Goal: Check status: Check status

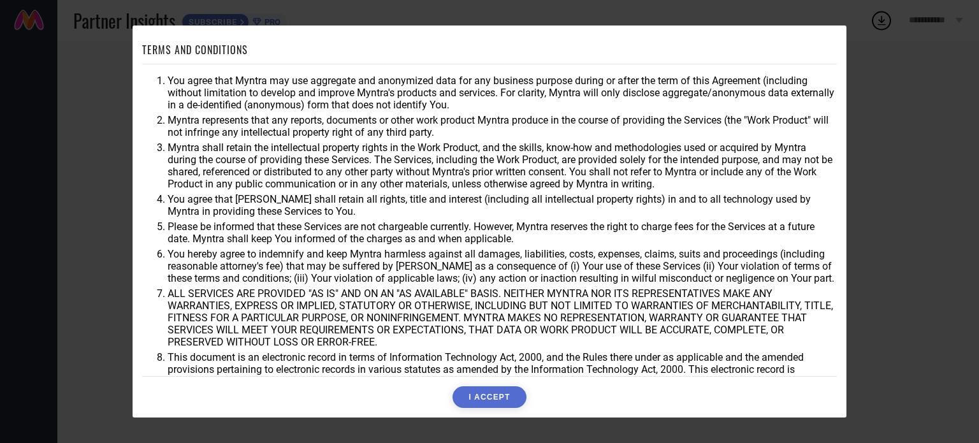
click at [475, 398] on button "I ACCEPT" at bounding box center [488, 397] width 73 height 22
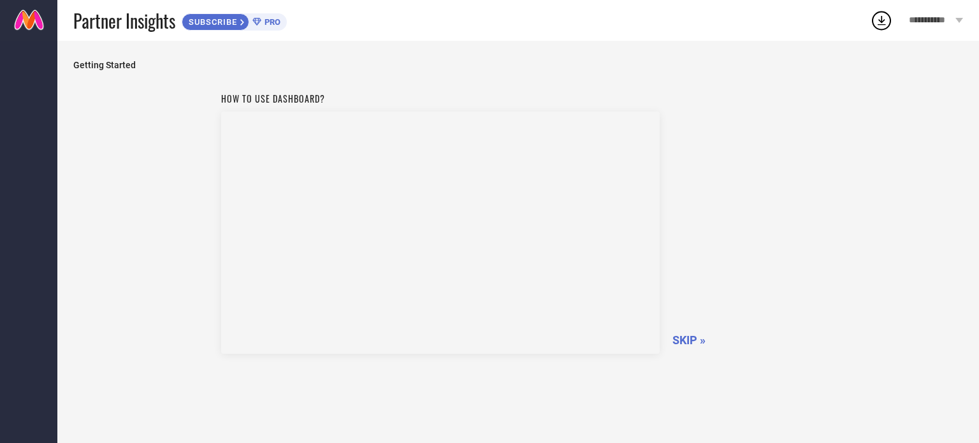
click at [177, 203] on div "How to use dashboard? SKIP »" at bounding box center [517, 264] width 889 height 356
click at [681, 338] on span "SKIP »" at bounding box center [688, 339] width 33 height 13
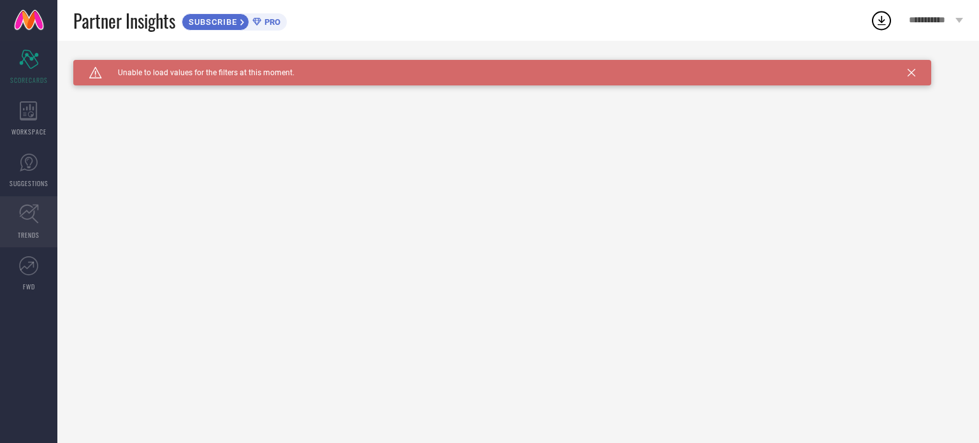
click at [24, 204] on icon at bounding box center [29, 214] width 20 height 20
click at [161, 94] on div "Unable to load metadata Click here to reload." at bounding box center [517, 91] width 889 height 10
click at [187, 92] on span "Click here to reload." at bounding box center [209, 91] width 77 height 10
